Goal: Find specific page/section: Find specific page/section

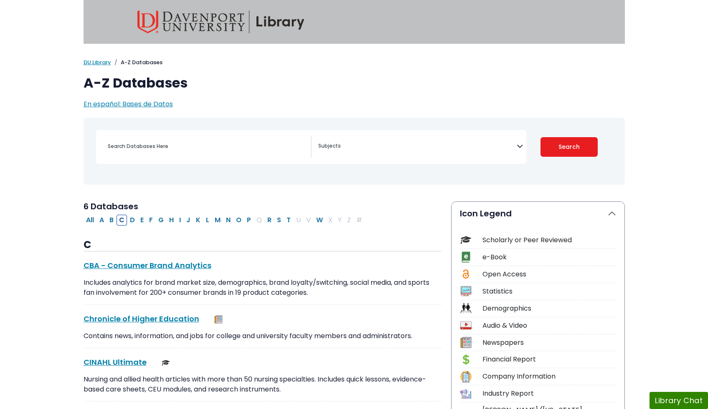
click at [352, 144] on textarea "Search" at bounding box center [417, 147] width 198 height 7
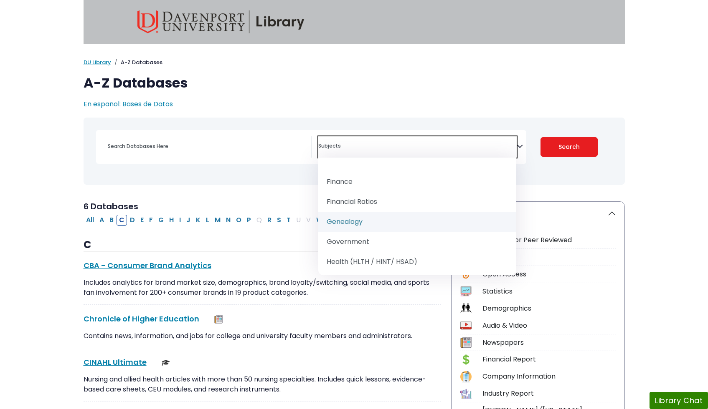
scroll to position [465, 0]
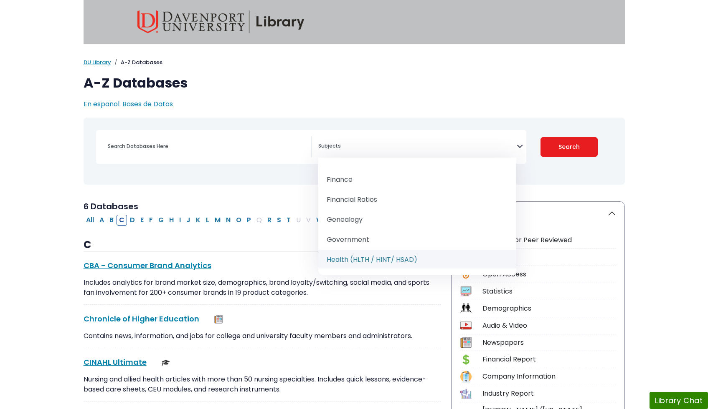
select select "219061"
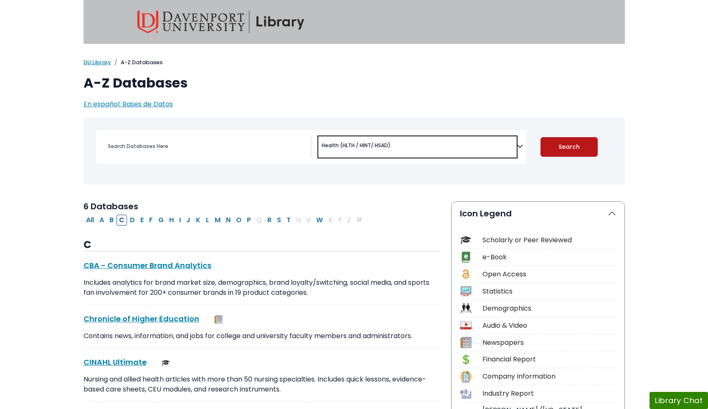
click at [579, 148] on button "Search" at bounding box center [568, 147] width 57 height 20
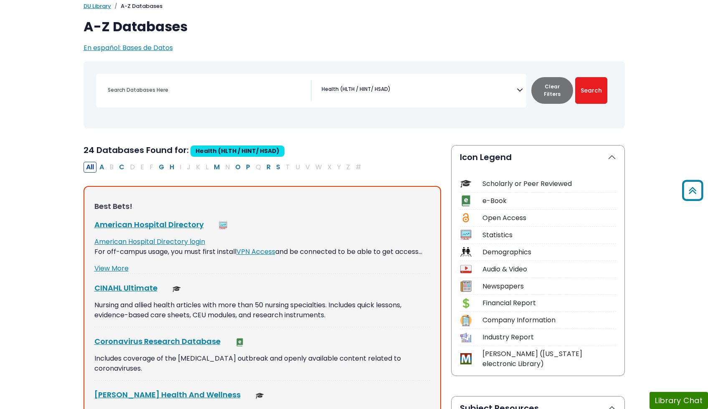
scroll to position [56, 0]
click at [278, 167] on button "S" at bounding box center [277, 167] width 9 height 11
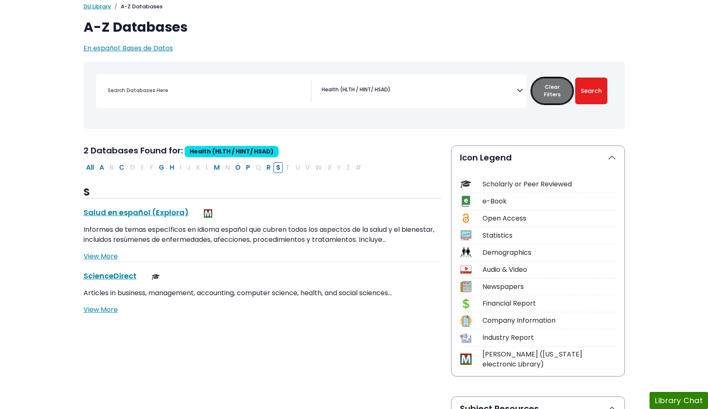
click at [562, 91] on button "Clear Filters" at bounding box center [552, 91] width 42 height 27
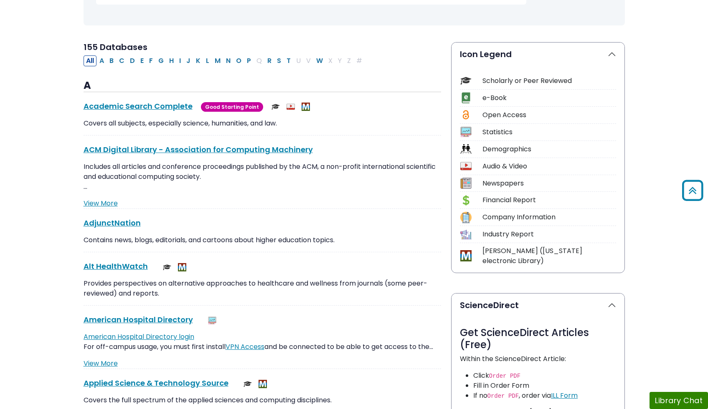
scroll to position [114, 0]
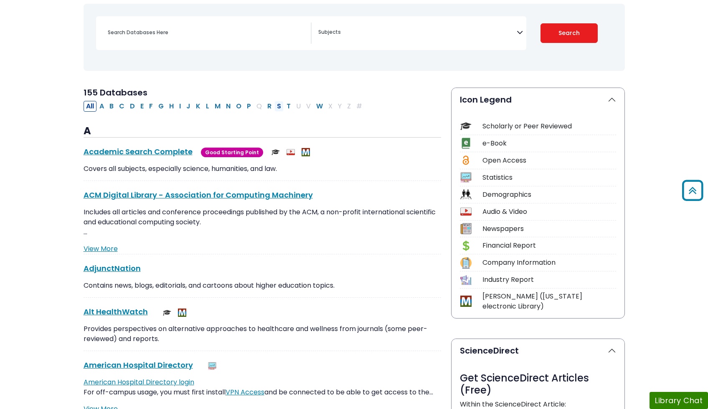
click at [280, 104] on button "S" at bounding box center [278, 106] width 9 height 11
select select "Database Subject Filter"
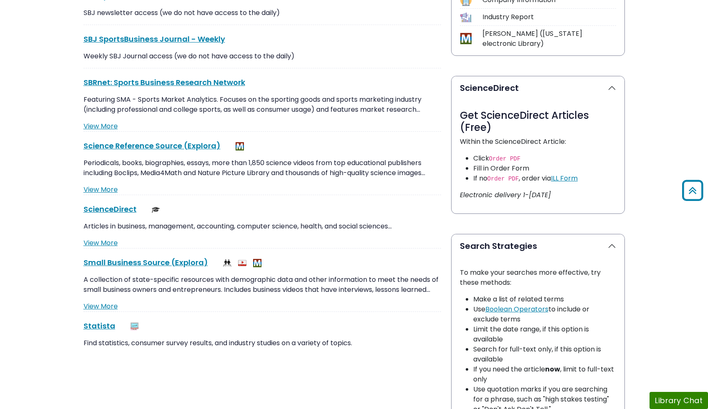
scroll to position [452, 0]
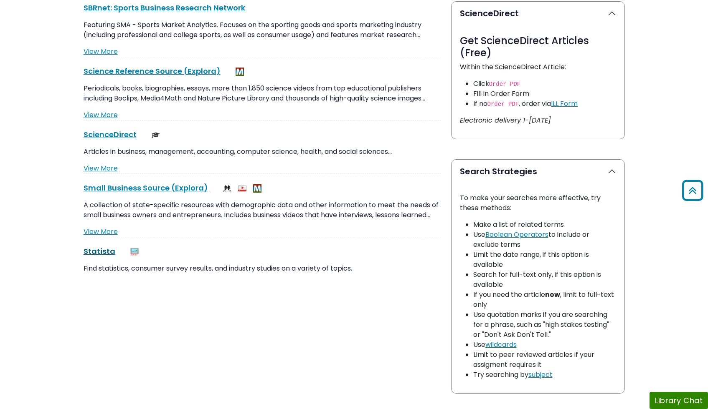
click at [98, 250] on link "Statista This link opens in a new window" at bounding box center [99, 251] width 32 height 10
